Goal: Information Seeking & Learning: Learn about a topic

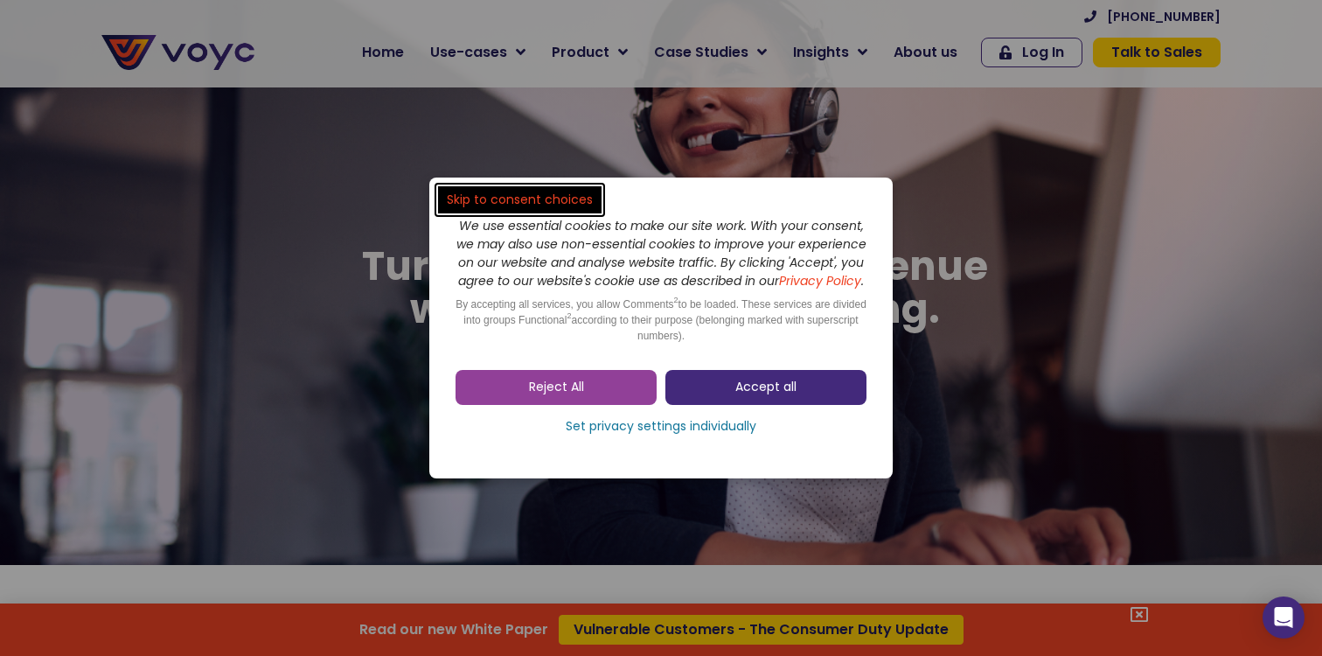
click at [765, 396] on span "Accept all" at bounding box center [765, 387] width 61 height 17
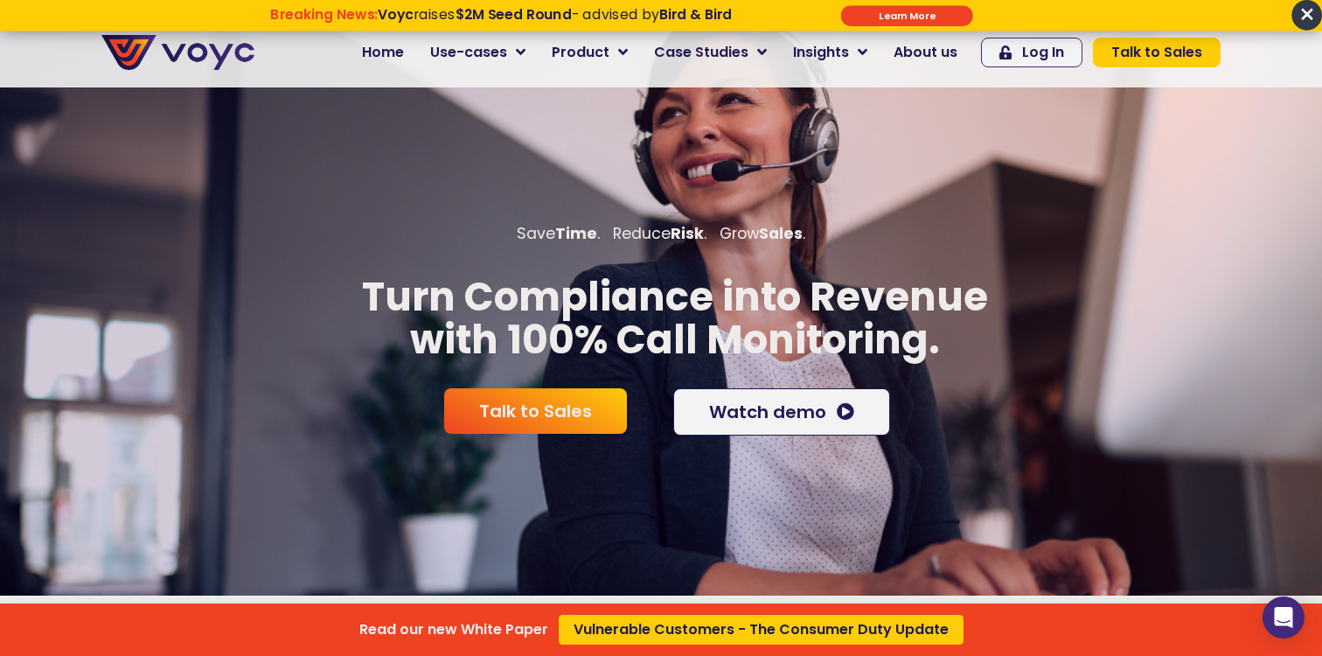
click at [511, 49] on div "Read our new White Paper Vulnerable Customers - The Consumer Duty Update" at bounding box center [661, 328] width 1322 height 656
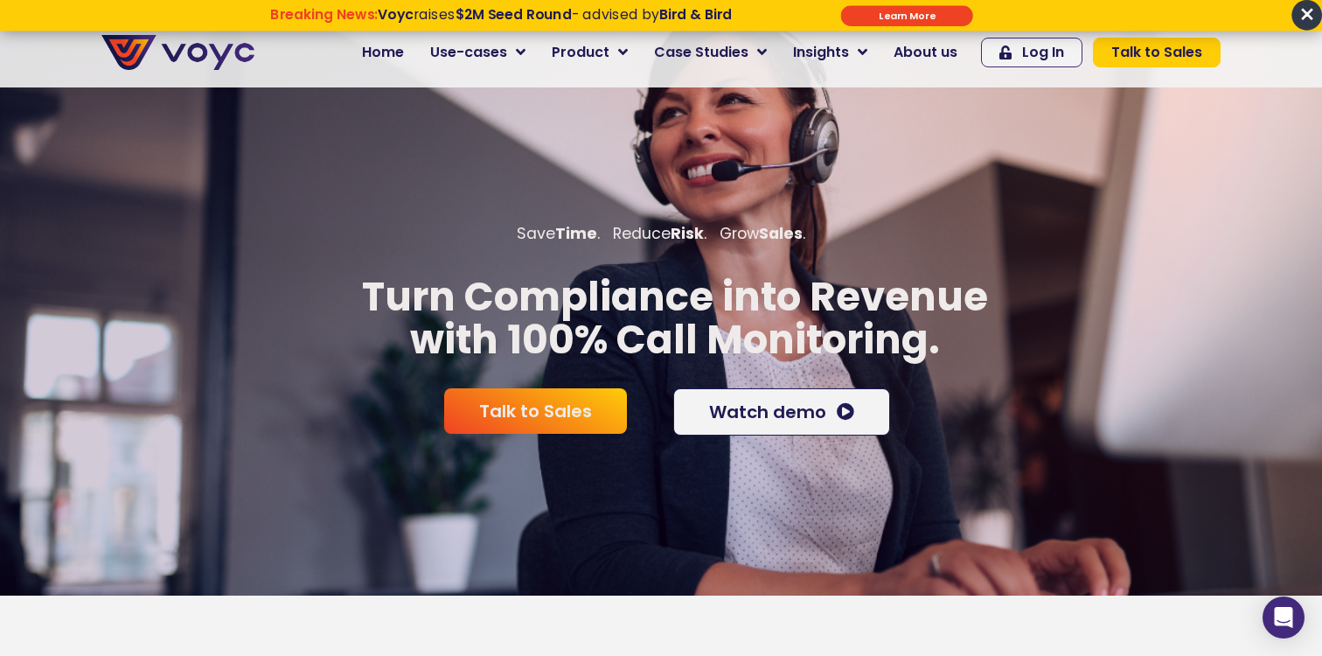
click at [532, 16] on strong "$2M Seed Round" at bounding box center [514, 13] width 116 height 19
click at [885, 19] on input "******" at bounding box center [907, 15] width 132 height 21
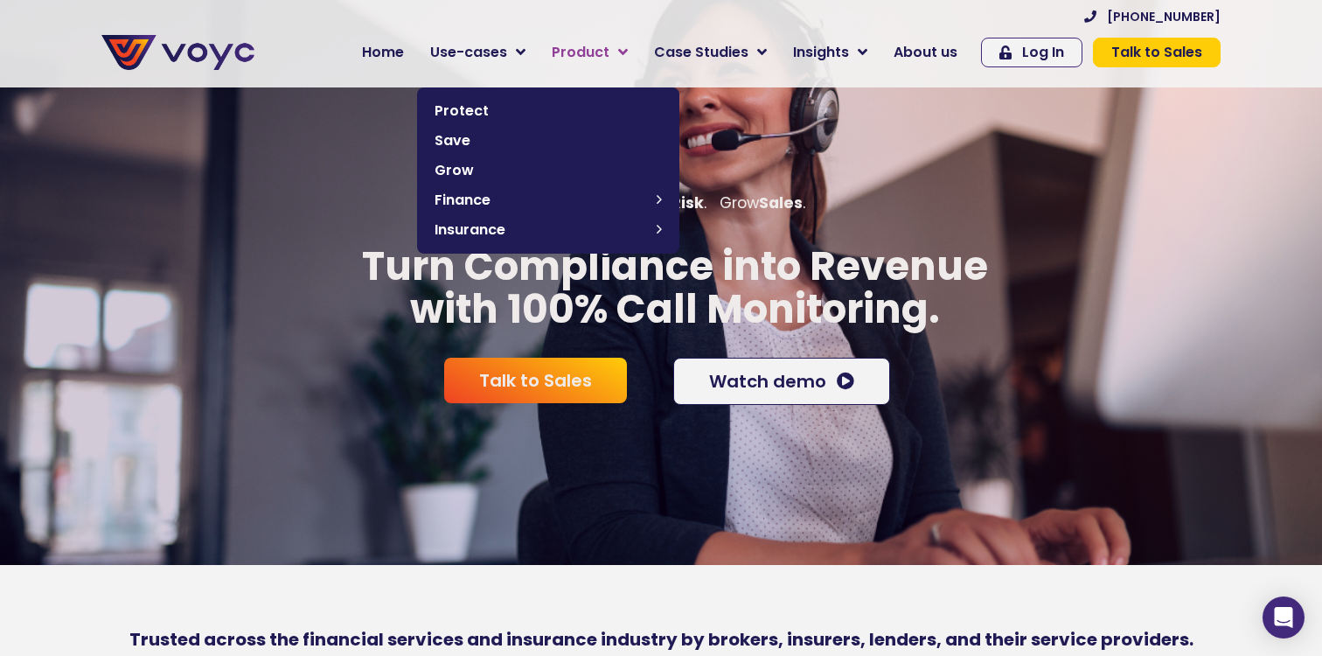
click at [588, 48] on span "Product" at bounding box center [581, 52] width 58 height 21
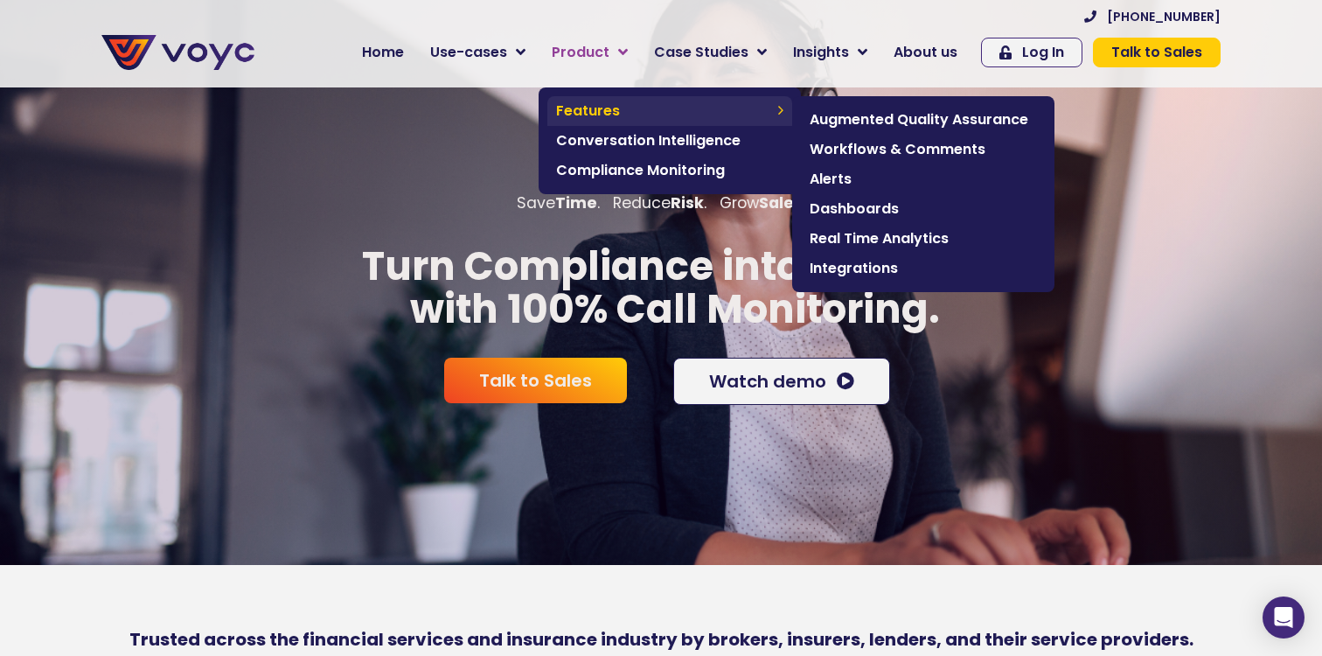
click at [603, 103] on span "Features" at bounding box center [662, 111] width 213 height 21
click at [986, 125] on span "Augmented Quality Assurance" at bounding box center [923, 119] width 227 height 21
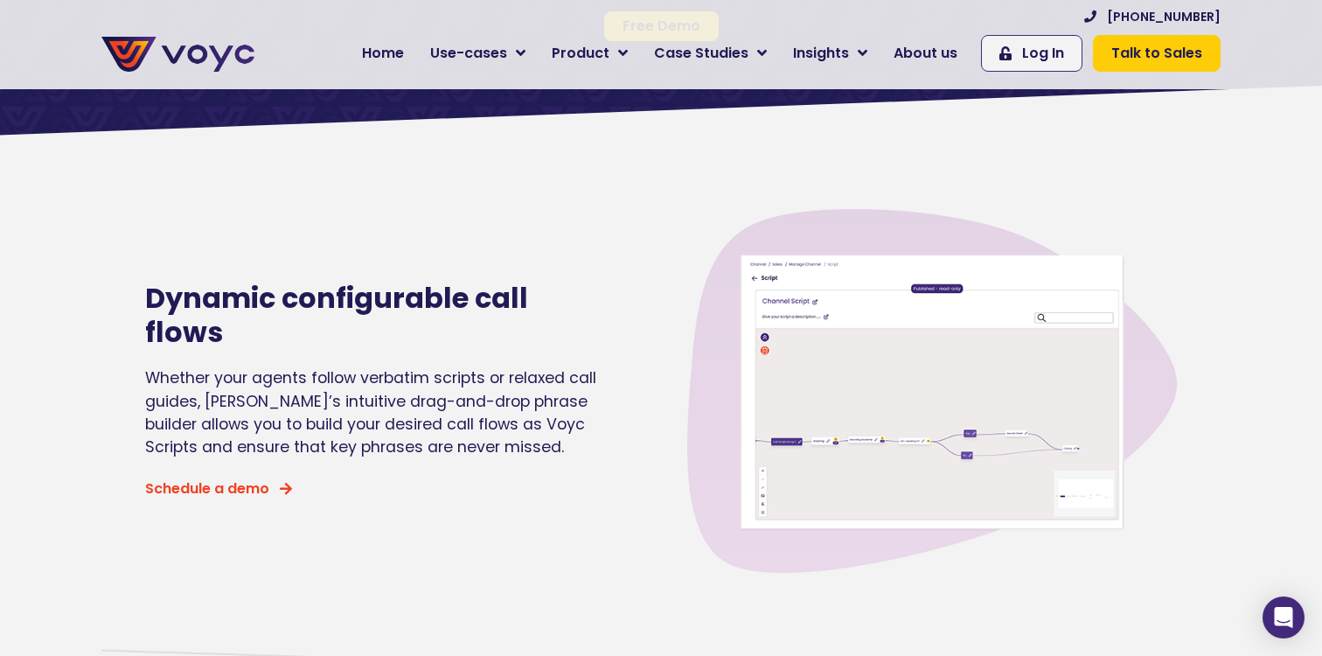
scroll to position [271, 0]
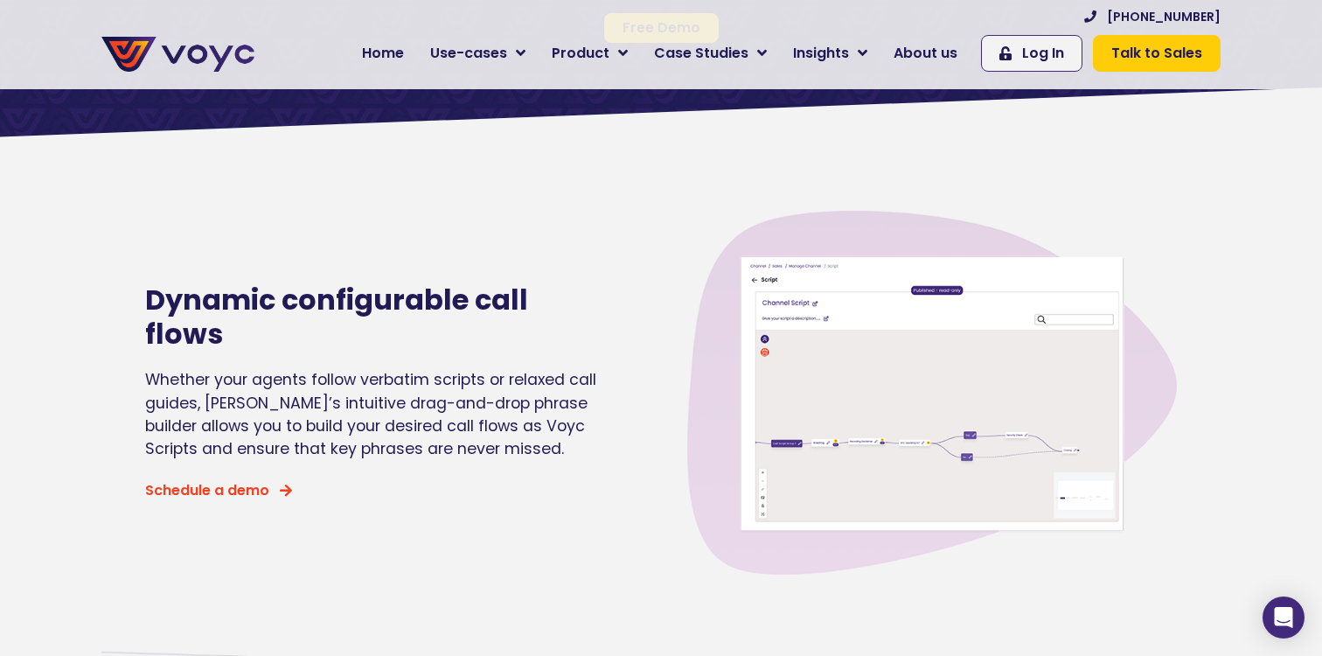
click at [895, 410] on img at bounding box center [932, 393] width 490 height 490
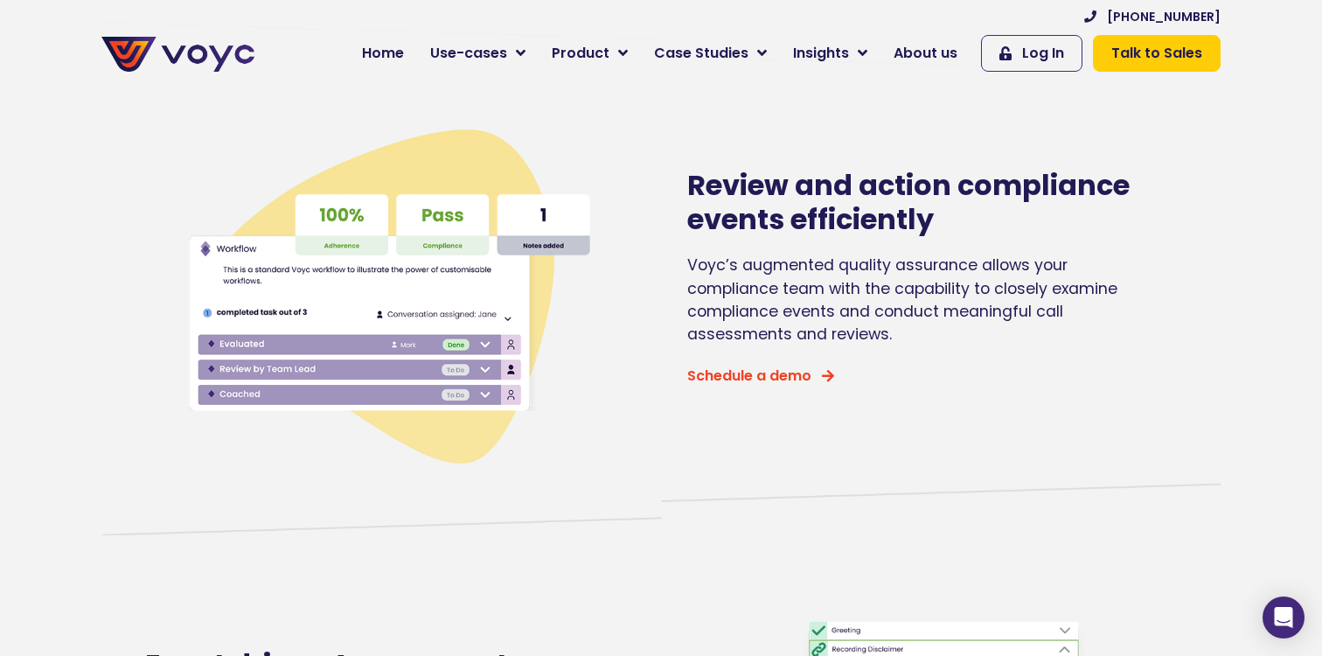
scroll to position [873, 0]
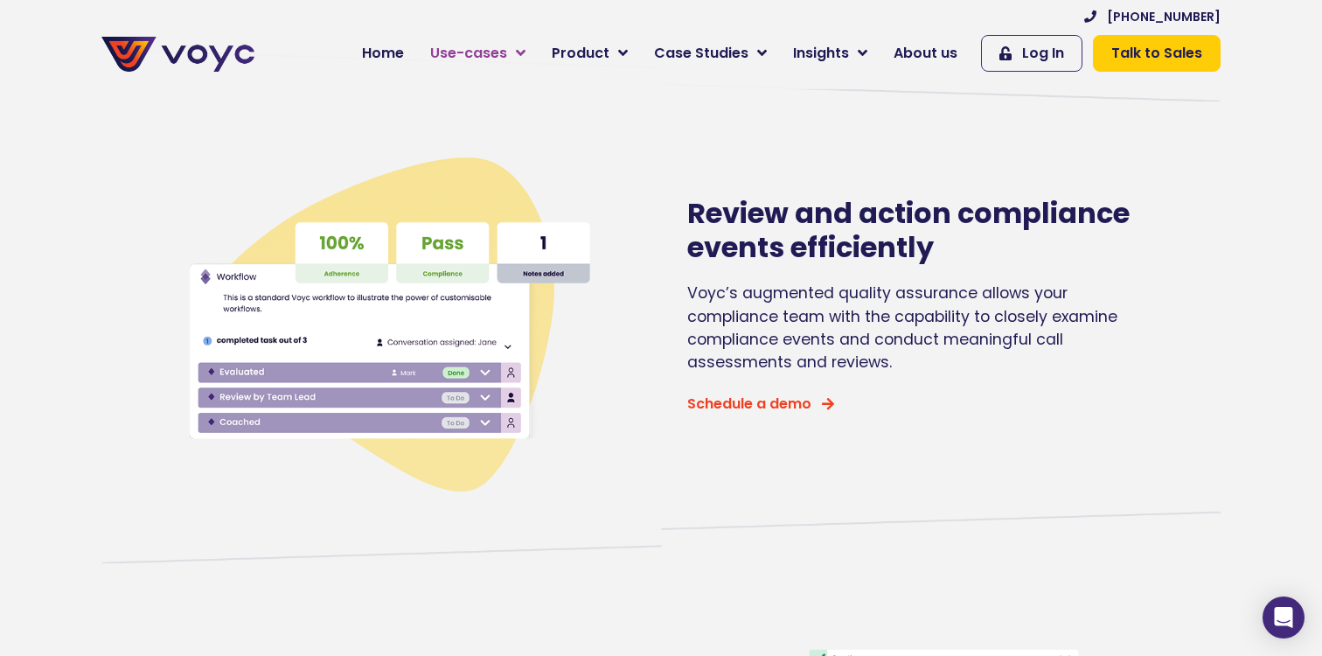
click at [495, 46] on span "Use-cases" at bounding box center [468, 53] width 77 height 21
